Goal: Transaction & Acquisition: Purchase product/service

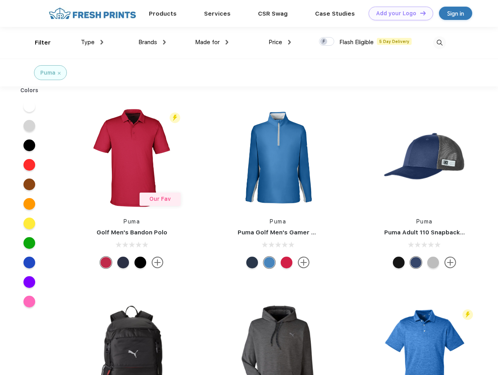
click at [398, 13] on link "Add your Logo Design Tool" at bounding box center [400, 14] width 64 height 14
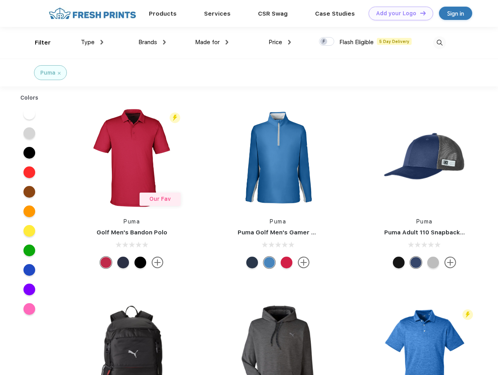
click at [0, 0] on div "Design Tool" at bounding box center [0, 0] width 0 height 0
click at [419, 13] on link "Add your Logo Design Tool" at bounding box center [400, 14] width 64 height 14
click at [37, 43] on div "Filter" at bounding box center [43, 42] width 16 height 9
click at [92, 42] on span "Type" at bounding box center [88, 42] width 14 height 7
click at [152, 42] on span "Brands" at bounding box center [147, 42] width 19 height 7
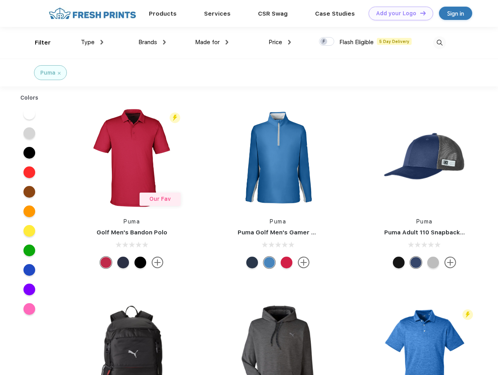
click at [212, 42] on span "Made for" at bounding box center [207, 42] width 25 height 7
click at [280, 42] on span "Price" at bounding box center [275, 42] width 14 height 7
click at [327, 42] on div at bounding box center [326, 41] width 15 height 9
click at [324, 42] on input "checkbox" at bounding box center [321, 39] width 5 height 5
click at [439, 43] on img at bounding box center [439, 42] width 13 height 13
